Goal: Go to known website: Access a specific website the user already knows

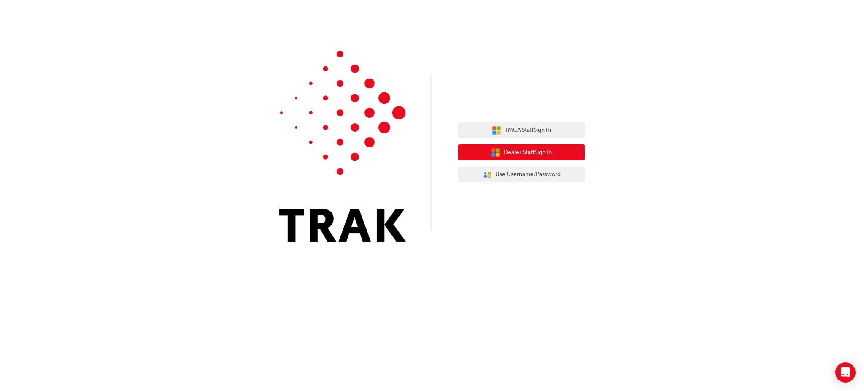
click at [526, 155] on span "Dealer Staff Sign In" at bounding box center [528, 153] width 48 height 10
